Goal: Transaction & Acquisition: Obtain resource

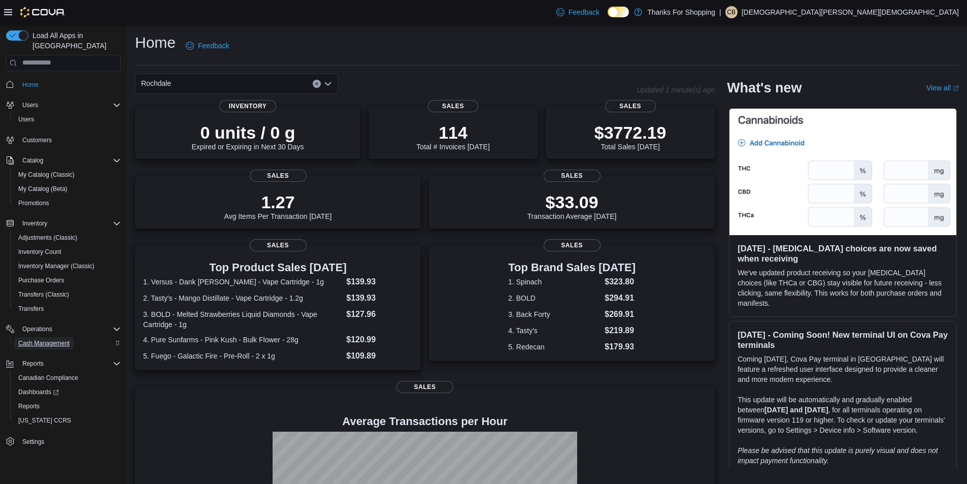
click at [47, 339] on span "Cash Management" at bounding box center [43, 343] width 51 height 8
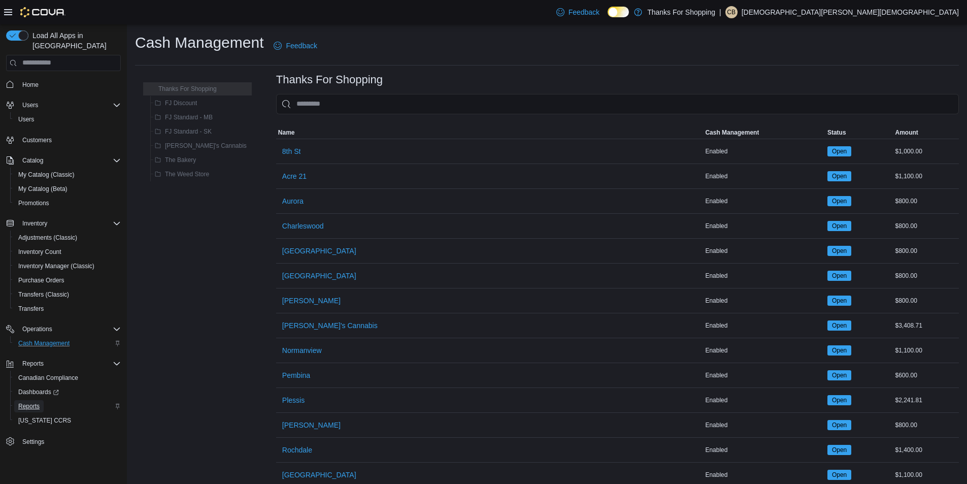
click at [38, 402] on span "Reports" at bounding box center [28, 406] width 21 height 8
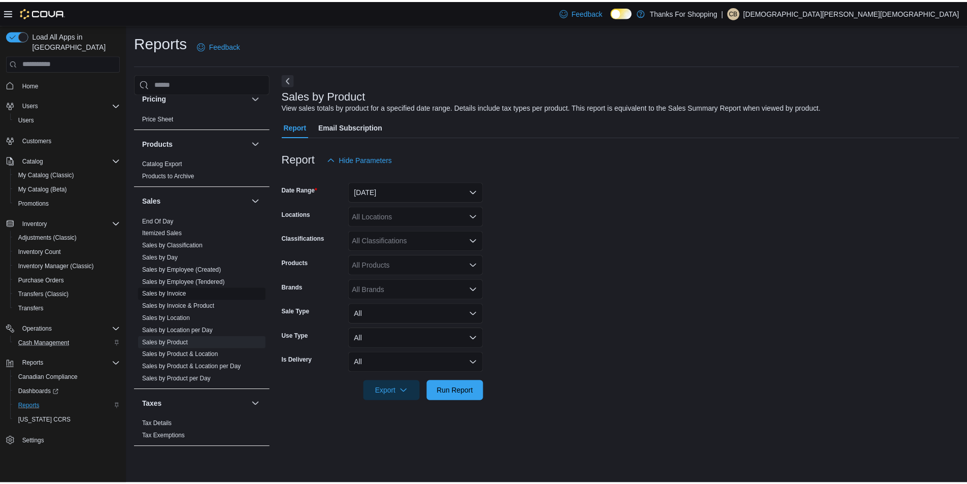
scroll to position [616, 0]
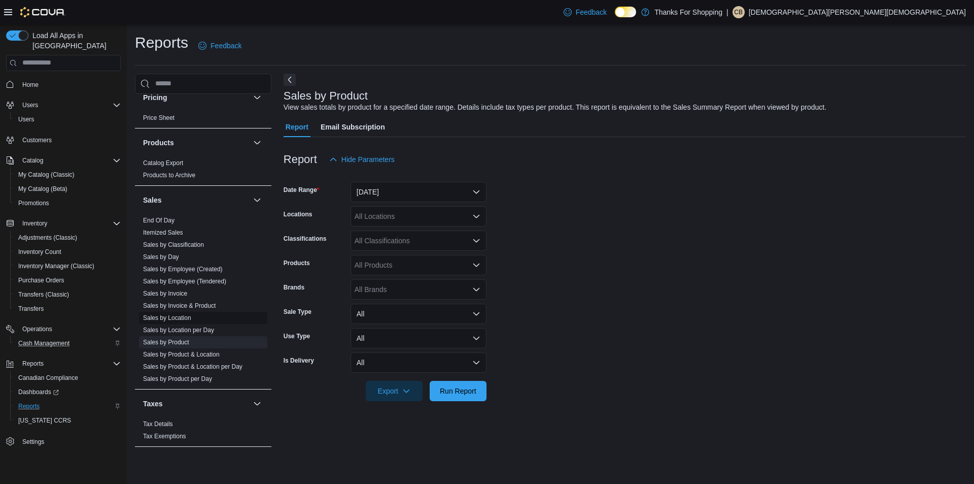
click at [175, 314] on link "Sales by Location" at bounding box center [167, 317] width 48 height 7
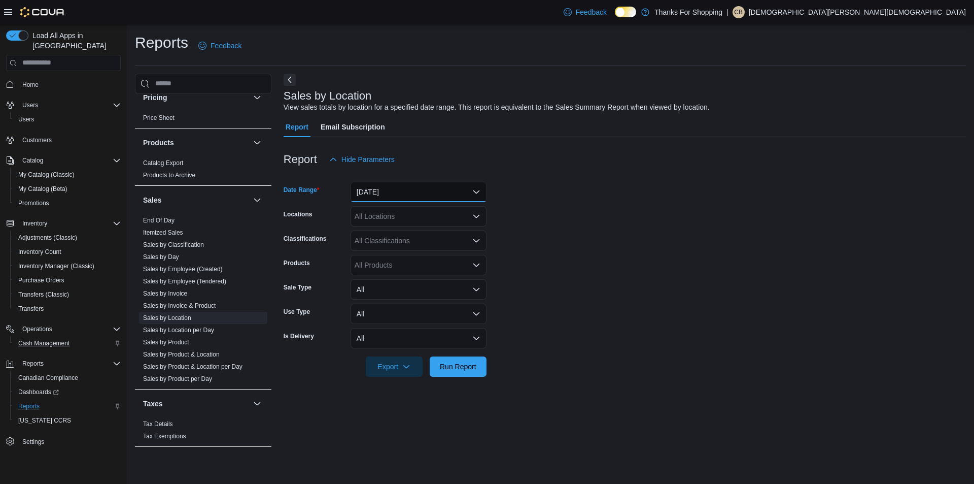
click at [418, 190] on button "[DATE]" at bounding box center [419, 192] width 136 height 20
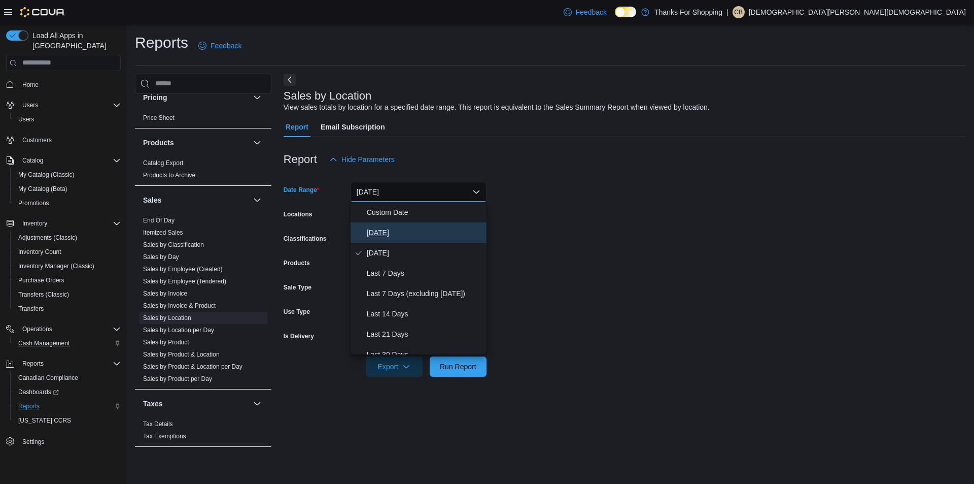
click at [383, 236] on span "[DATE]" at bounding box center [425, 232] width 116 height 12
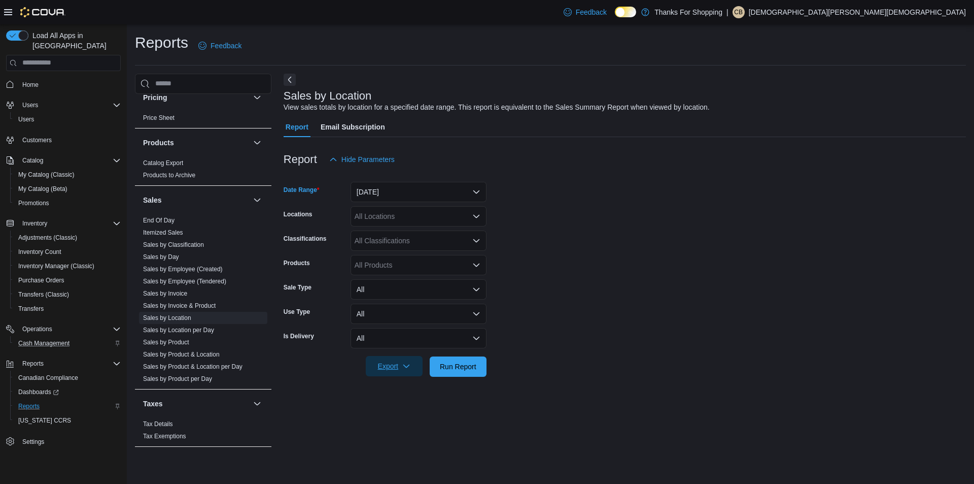
click at [417, 368] on button "Export" at bounding box center [394, 366] width 57 height 20
click at [457, 368] on span "Run Report" at bounding box center [458, 366] width 37 height 10
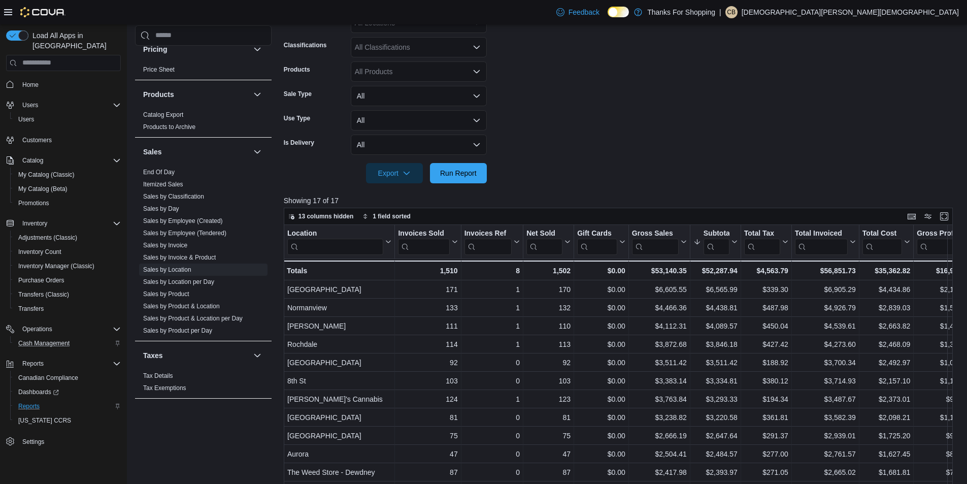
scroll to position [203, 0]
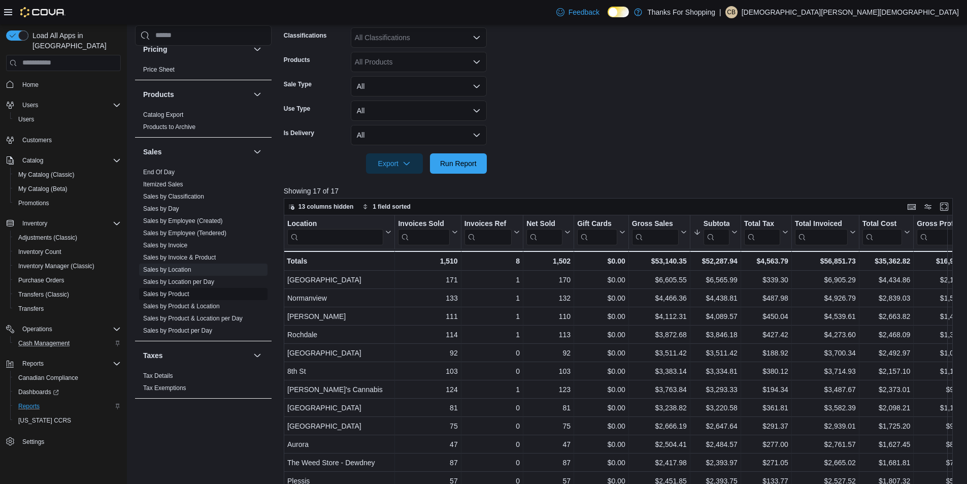
click at [173, 293] on link "Sales by Product" at bounding box center [166, 293] width 46 height 7
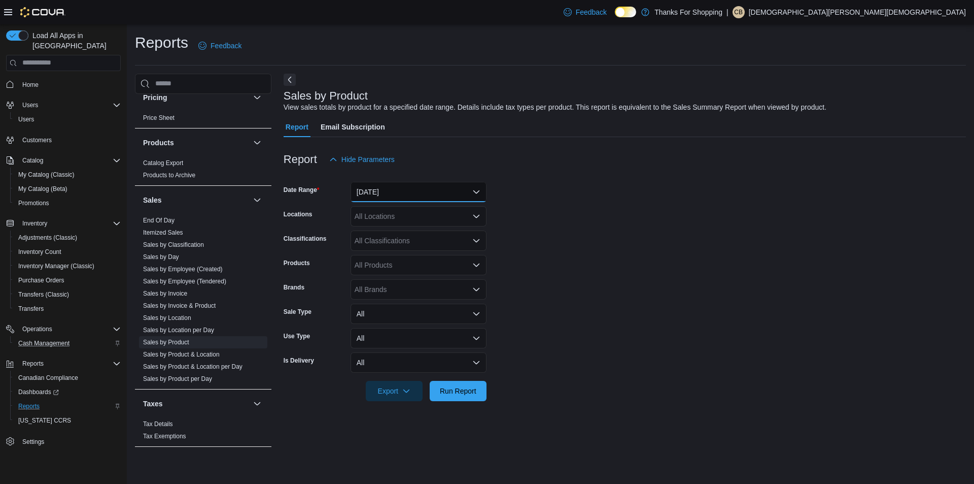
click at [478, 188] on button "[DATE]" at bounding box center [419, 192] width 136 height 20
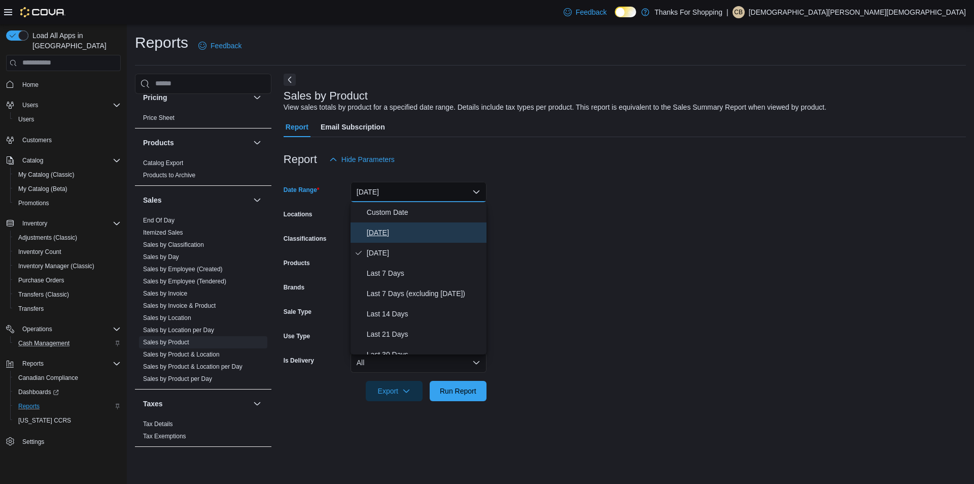
click at [414, 231] on span "[DATE]" at bounding box center [425, 232] width 116 height 12
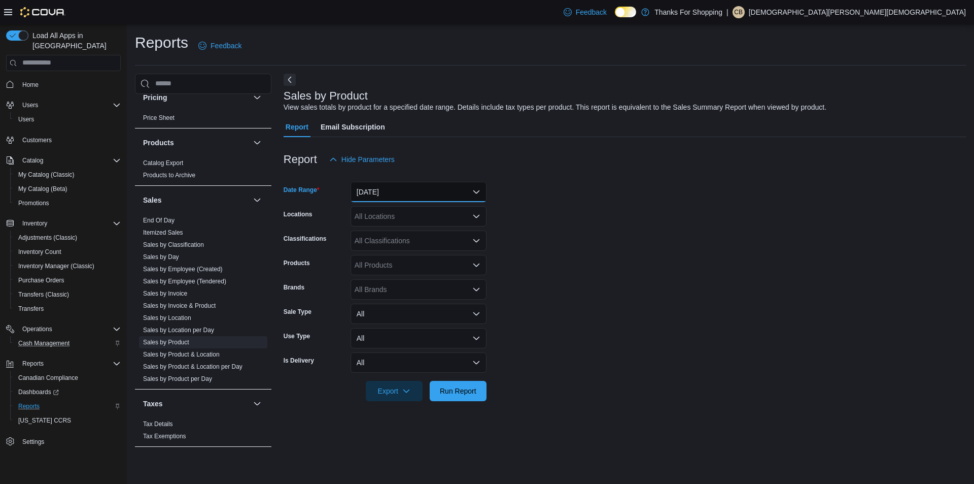
click at [407, 189] on button "[DATE]" at bounding box center [419, 192] width 136 height 20
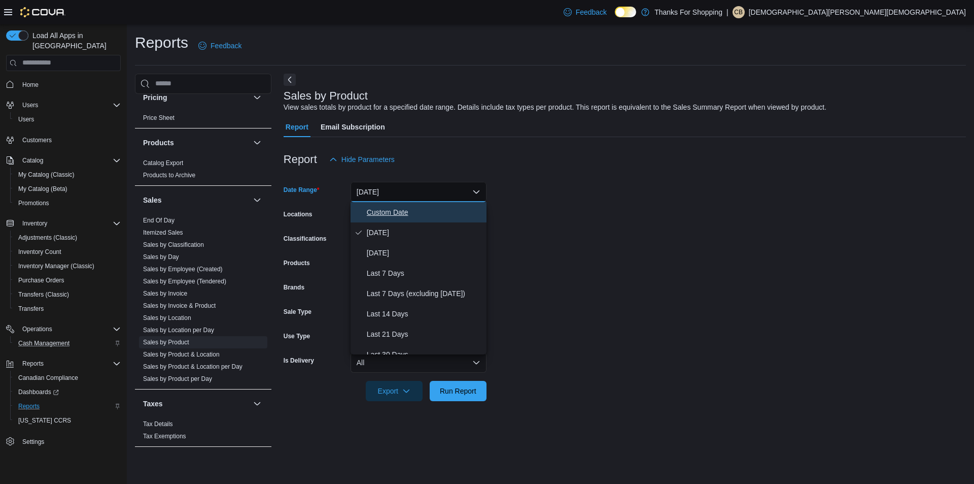
click at [388, 209] on span "Custom Date" at bounding box center [425, 212] width 116 height 12
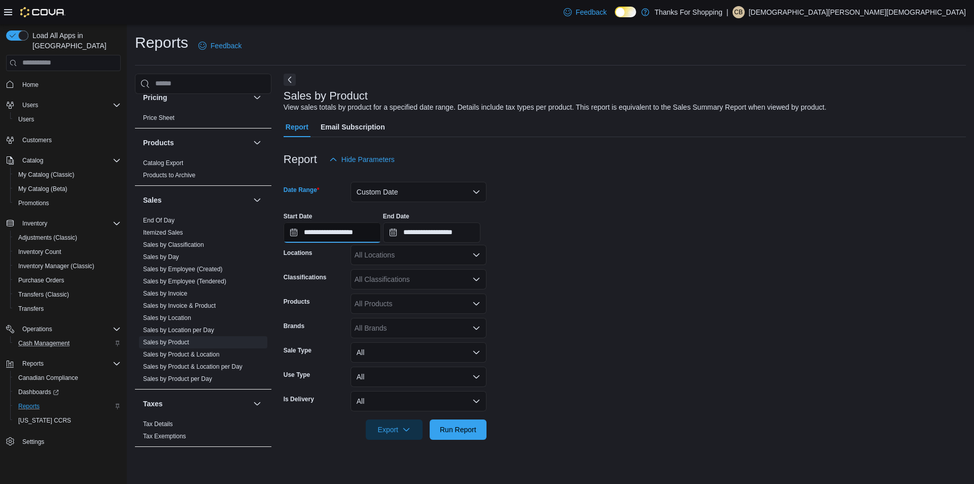
click at [370, 234] on input "**********" at bounding box center [332, 232] width 97 height 20
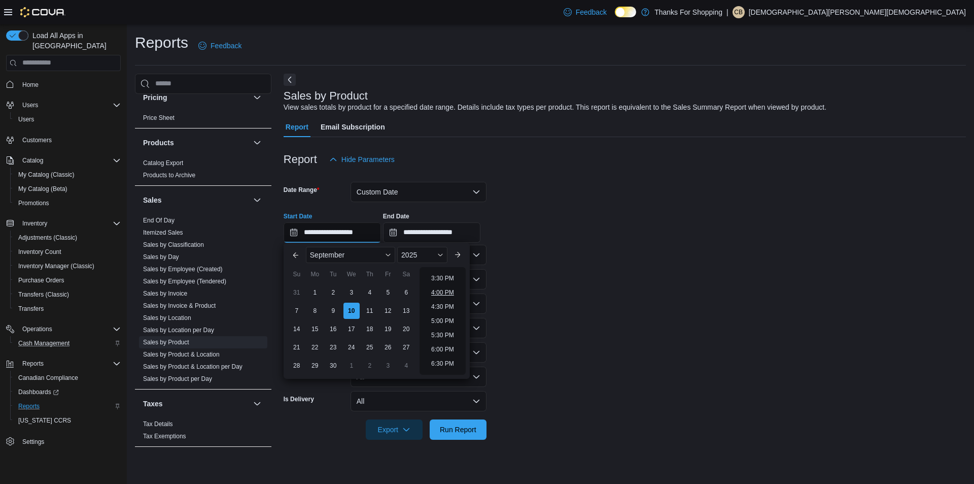
scroll to position [387, 0]
click at [444, 290] on li "2:00 PM" at bounding box center [442, 286] width 31 height 12
type input "**********"
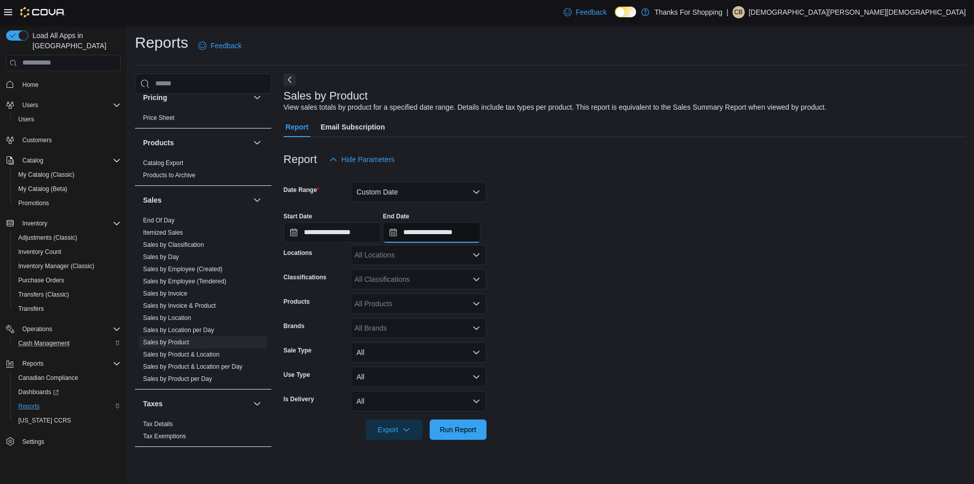
click at [481, 234] on input "**********" at bounding box center [431, 232] width 97 height 20
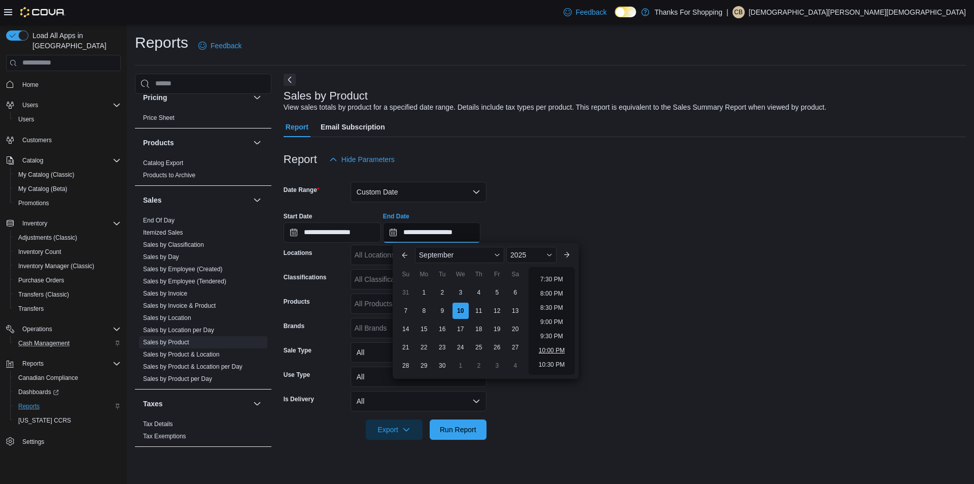
scroll to position [526, 0]
click at [545, 291] on li "7:00 PM" at bounding box center [551, 289] width 31 height 12
type input "**********"
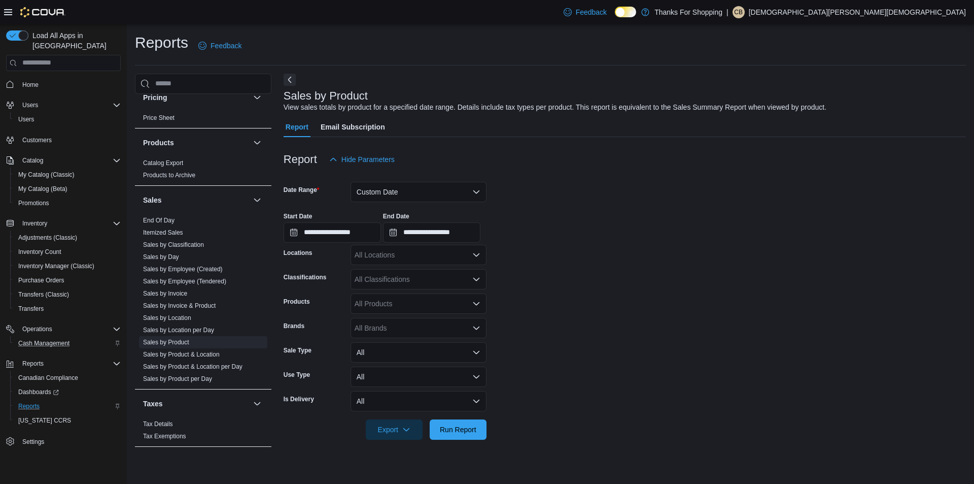
click at [417, 256] on div "All Locations" at bounding box center [419, 255] width 136 height 20
click at [396, 357] on span "Rochdale" at bounding box center [393, 355] width 30 height 10
click at [617, 288] on form "**********" at bounding box center [625, 304] width 682 height 270
click at [416, 426] on span "Export" at bounding box center [394, 429] width 45 height 20
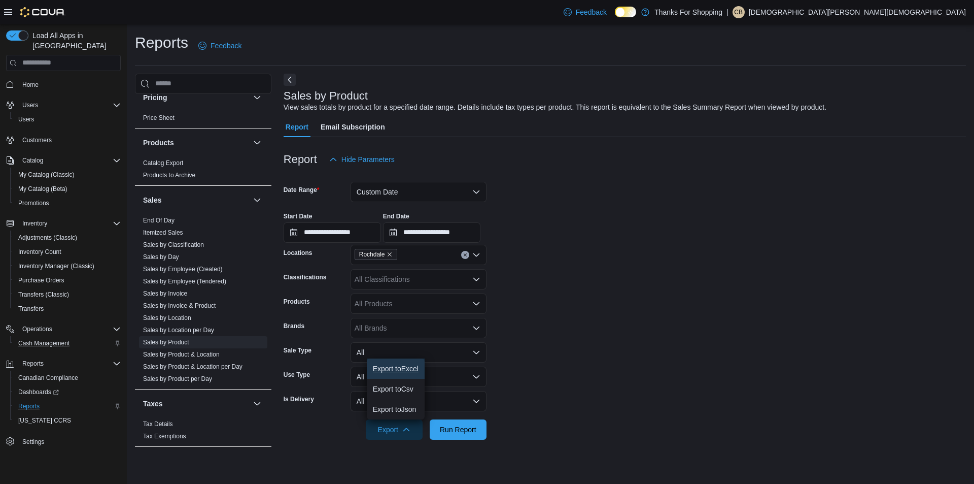
click at [406, 373] on button "Export to Excel" at bounding box center [396, 368] width 58 height 20
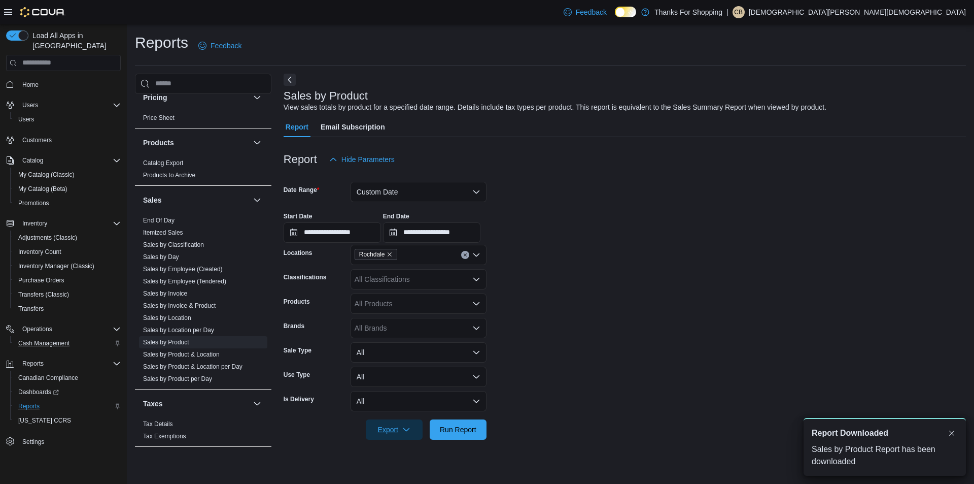
scroll to position [0, 0]
